Goal: Task Accomplishment & Management: Complete application form

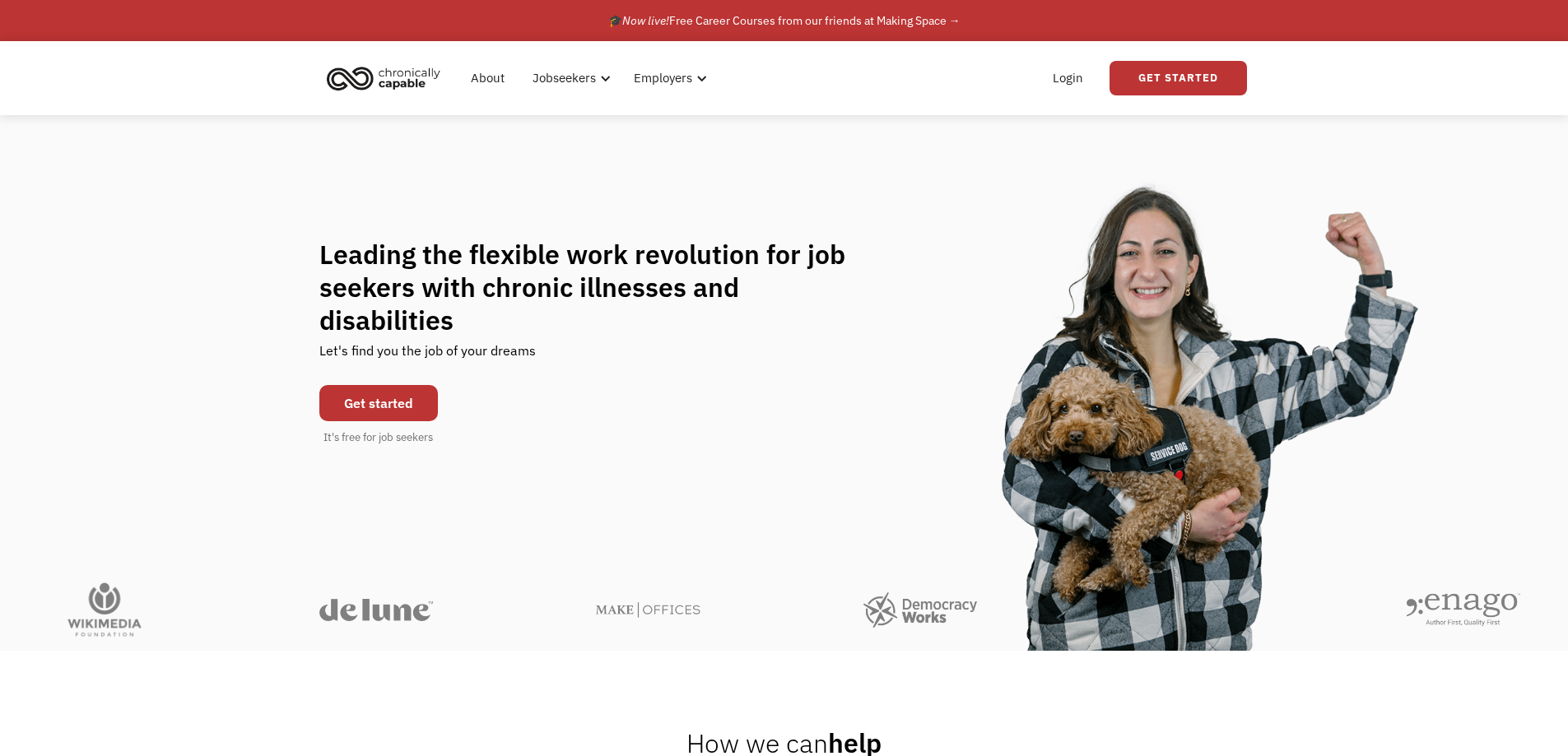
click at [380, 390] on link "Get started" at bounding box center [378, 402] width 118 height 36
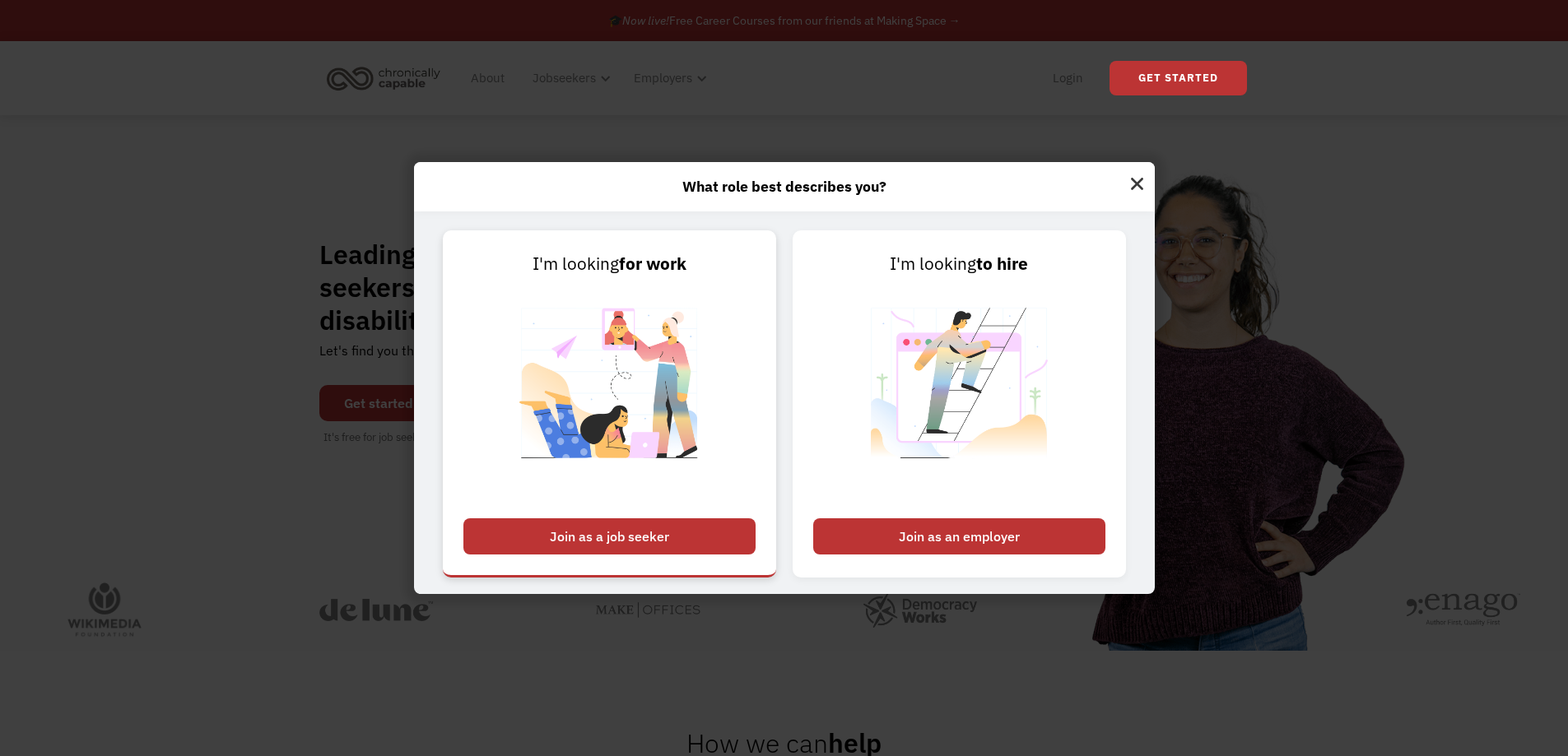
click at [643, 515] on link "I'm looking for work Join as a job seeker" at bounding box center [609, 404] width 333 height 348
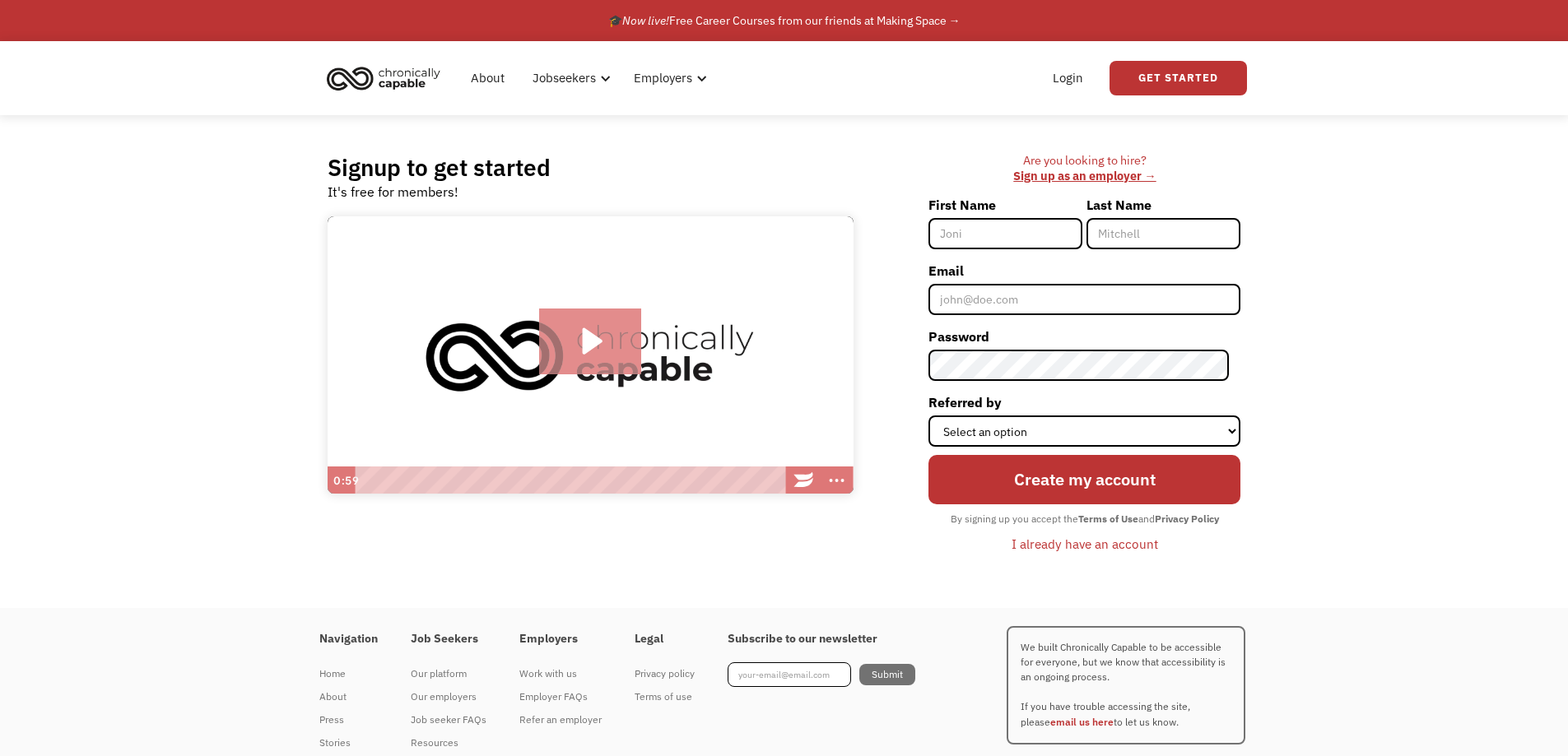
click at [580, 335] on icon "Play Video: Introducing Chronically Capable" at bounding box center [591, 342] width 103 height 66
